Goal: Understand process/instructions: Learn about a topic

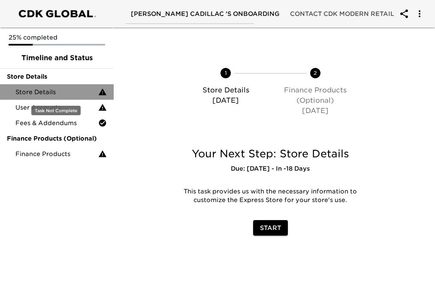
click at [64, 94] on span "Store Details" at bounding box center [56, 92] width 83 height 9
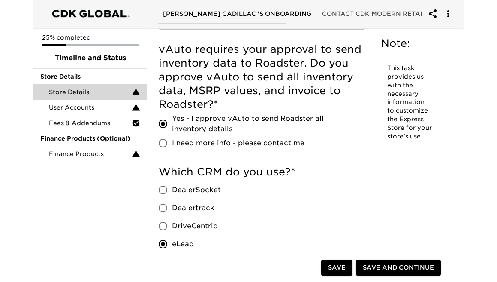
scroll to position [287, 0]
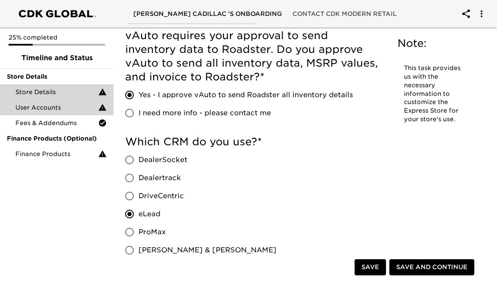
click at [81, 110] on span "User Accounts" at bounding box center [56, 107] width 83 height 9
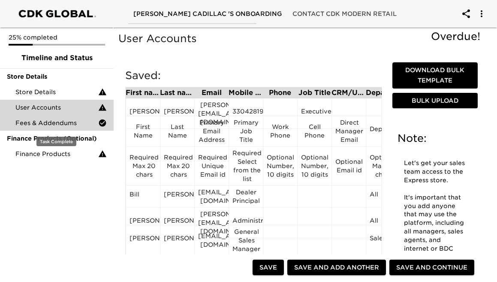
click at [73, 124] on span "Fees & Addendums" at bounding box center [56, 122] width 83 height 9
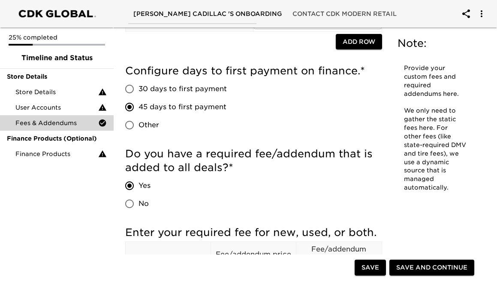
scroll to position [131, 0]
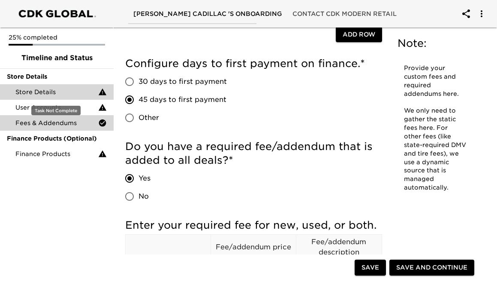
click at [55, 88] on span "Store Details" at bounding box center [56, 92] width 83 height 9
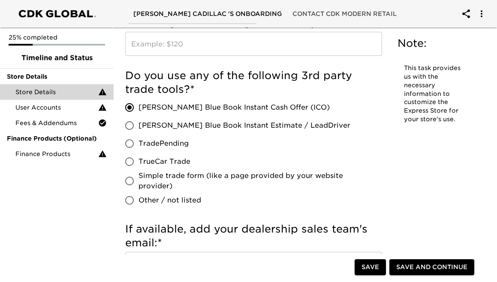
scroll to position [973, 0]
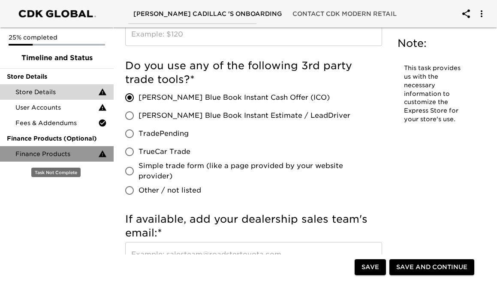
click at [86, 154] on span "Finance Products" at bounding box center [56, 153] width 83 height 9
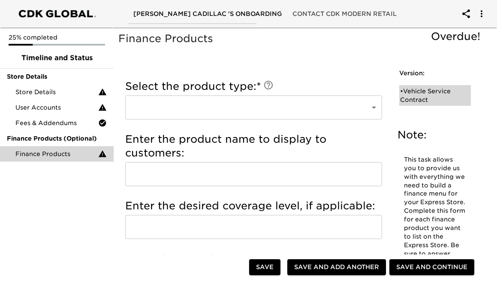
click at [421, 97] on div "• Vehicle Service Contract" at bounding box center [429, 95] width 58 height 17
type input "Vehicle Service Contract"
type input "GM VEHICLE SERVICE CONTRACT"
